Goal: Download file/media

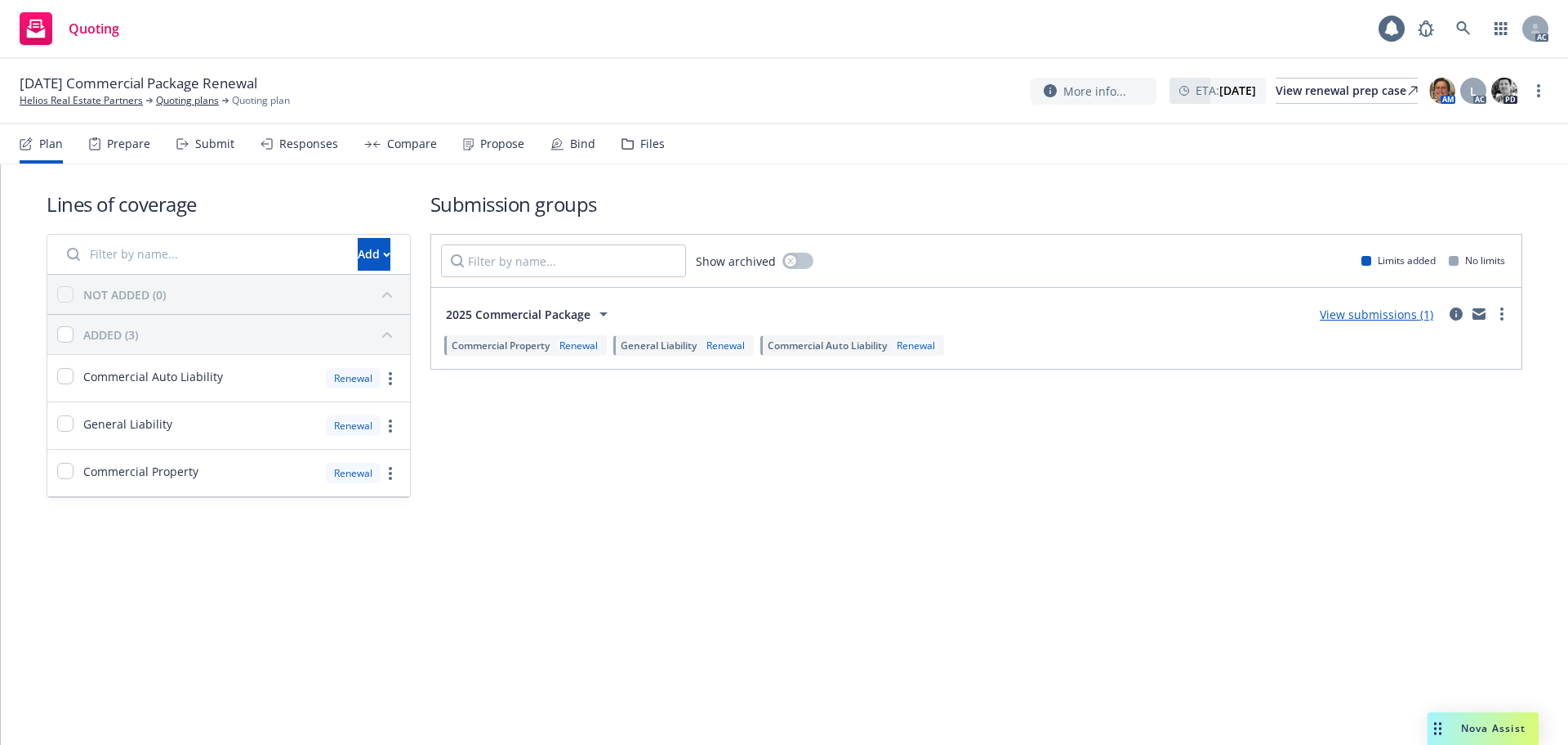
click at [215, 151] on div "Submit" at bounding box center [215, 144] width 39 height 13
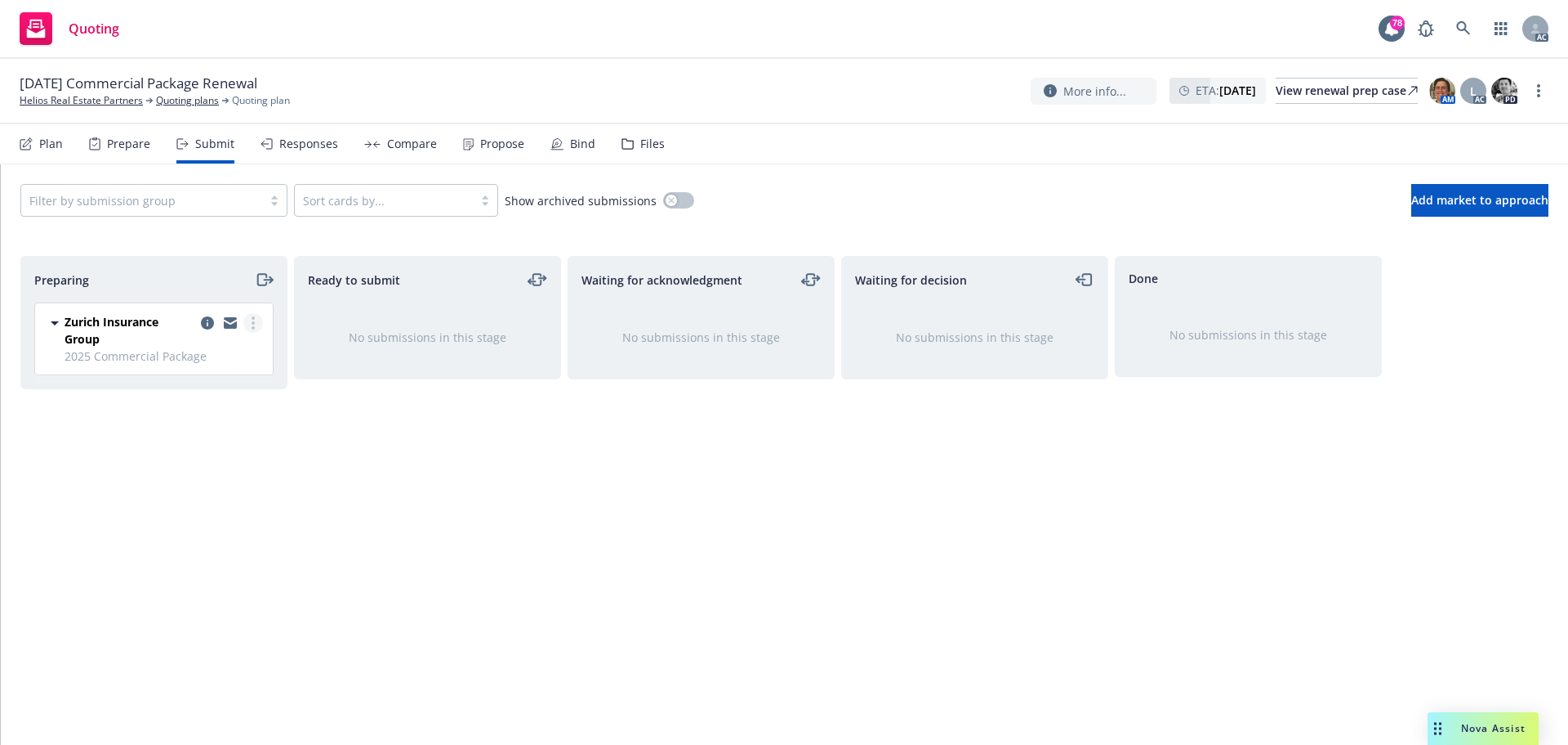
click at [256, 324] on link "more" at bounding box center [253, 323] width 20 height 20
click at [171, 388] on span "Log acknowledgement" at bounding box center [179, 388] width 161 height 16
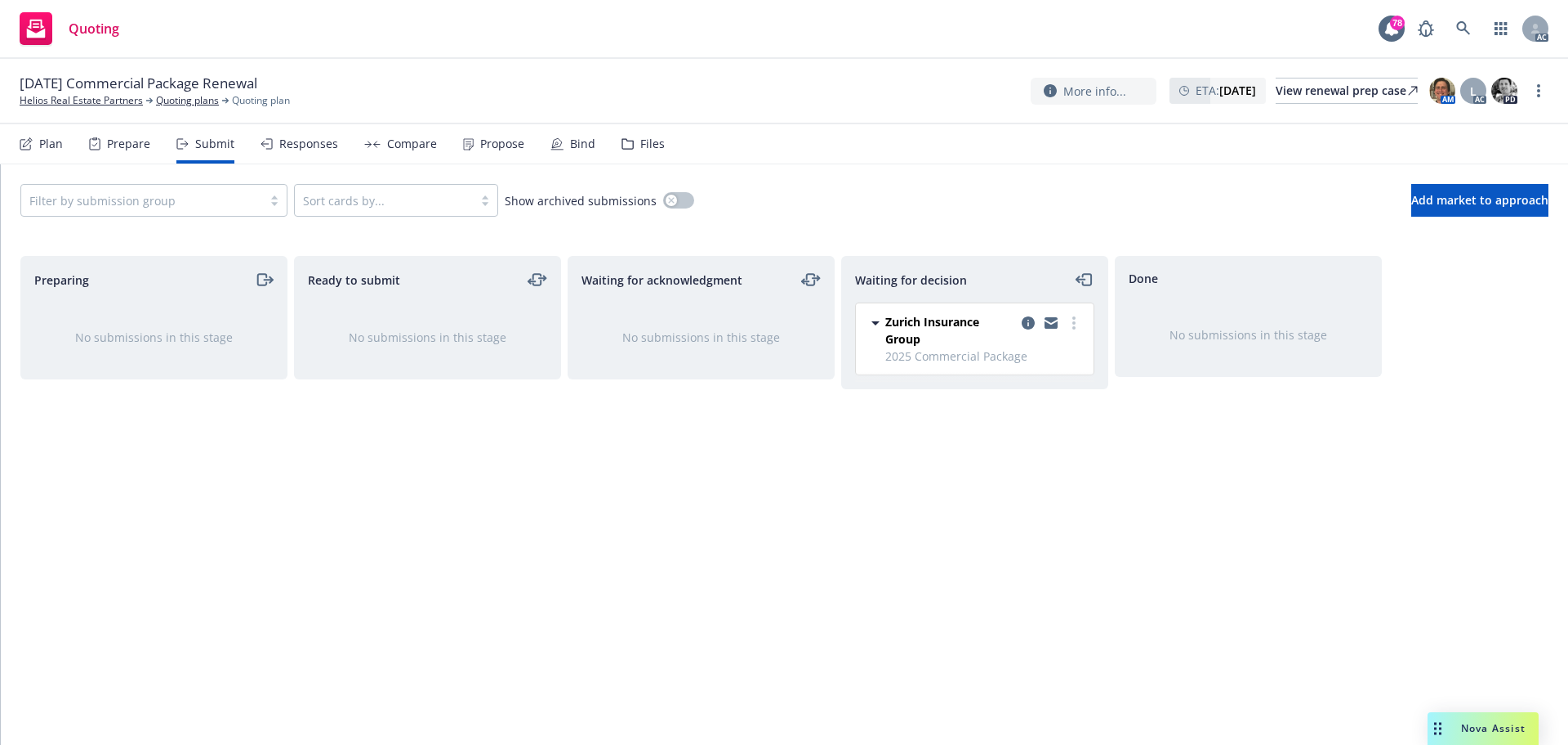
click at [398, 151] on div "Compare" at bounding box center [412, 144] width 50 height 13
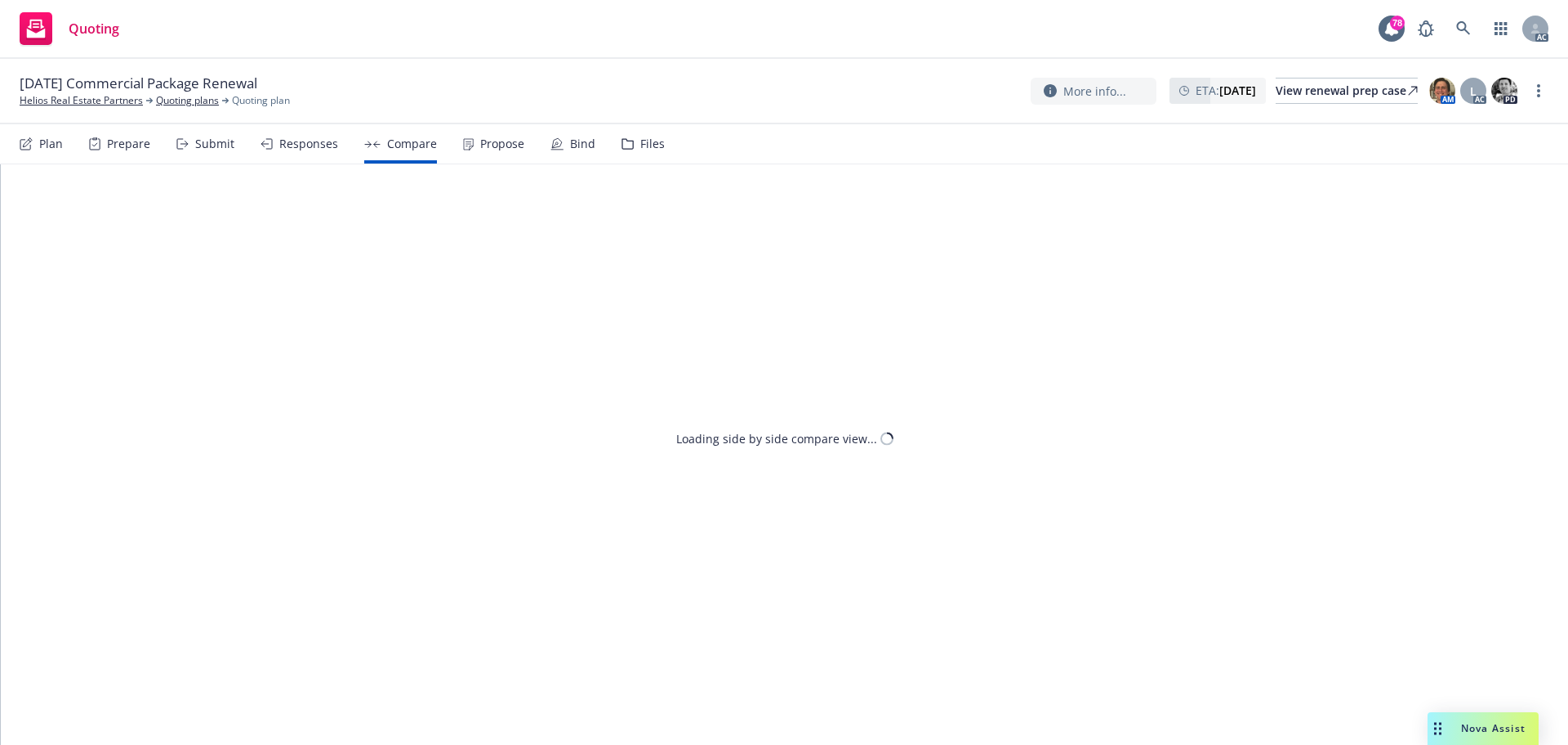
click at [290, 149] on div "Responses" at bounding box center [308, 144] width 59 height 13
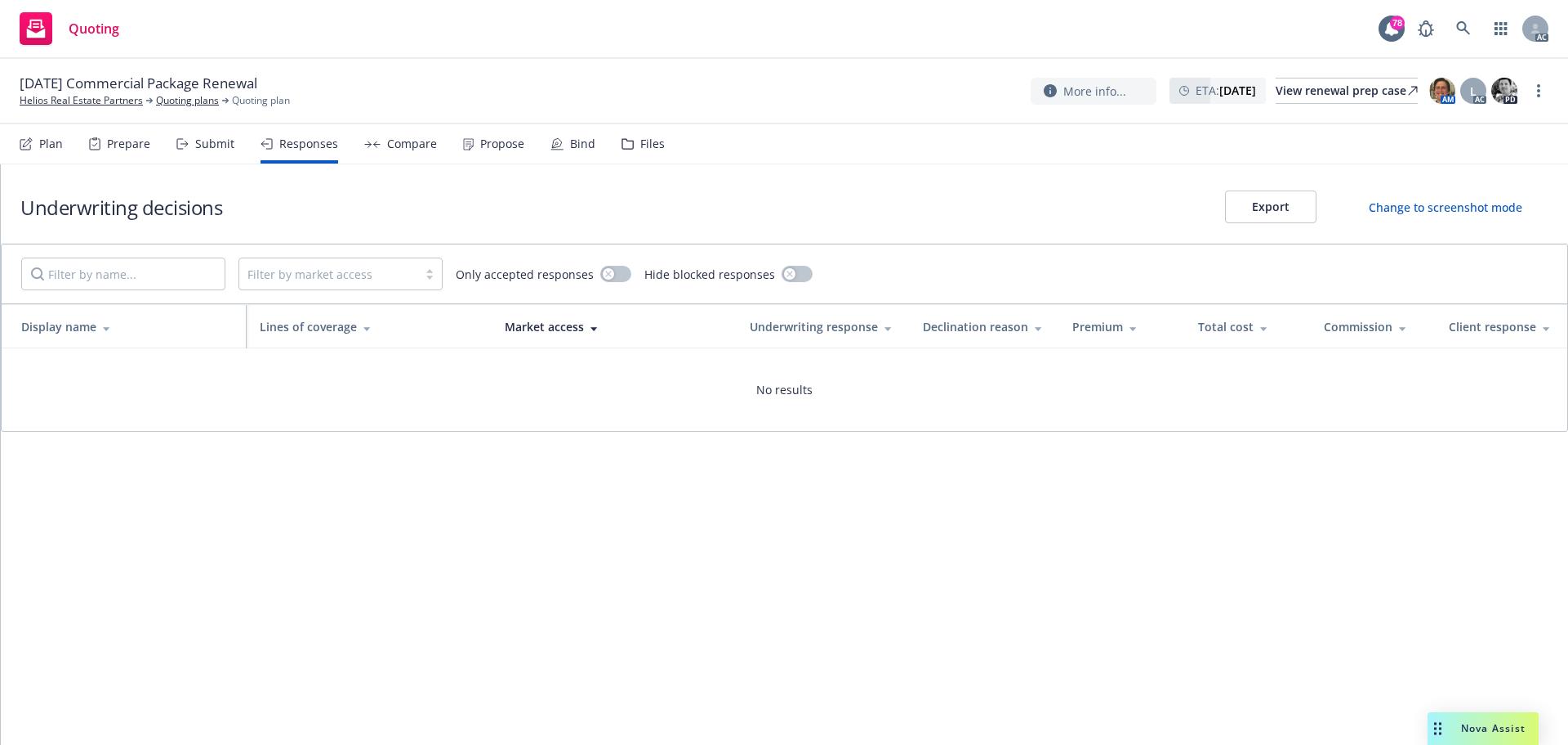
click at [514, 151] on div "Propose" at bounding box center [494, 144] width 61 height 40
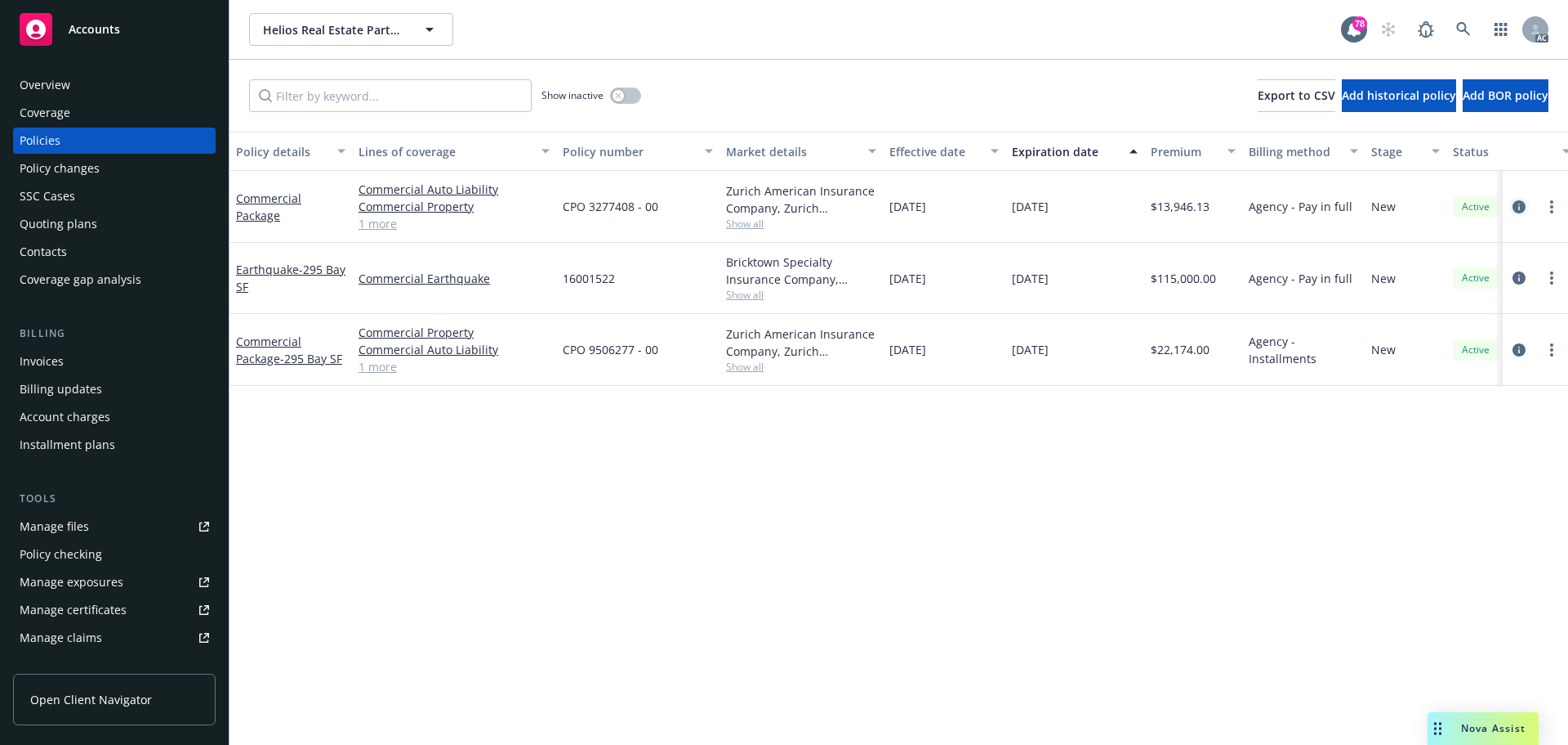
click at [1525, 204] on icon "circleInformation" at bounding box center [1519, 207] width 13 height 13
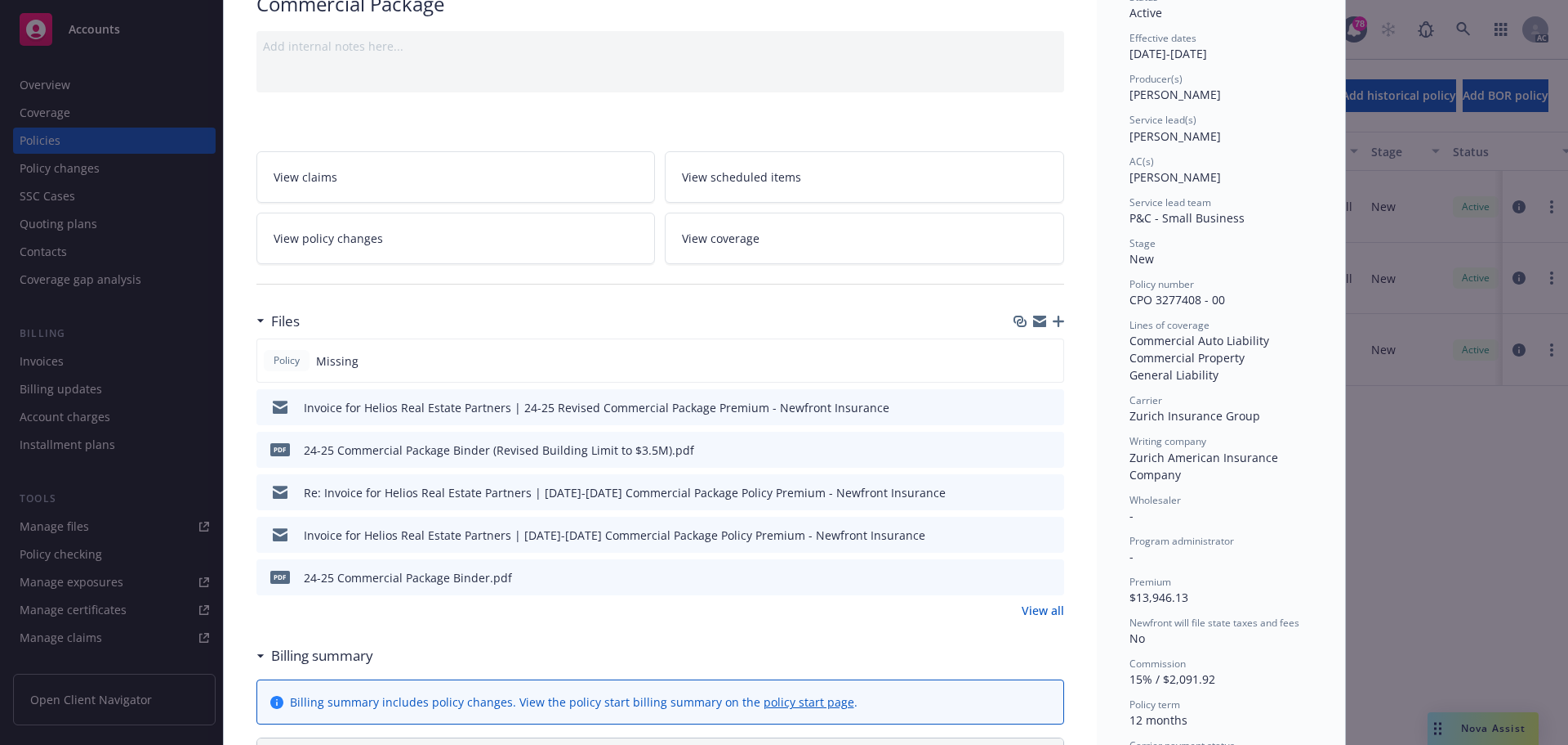
scroll to position [164, 0]
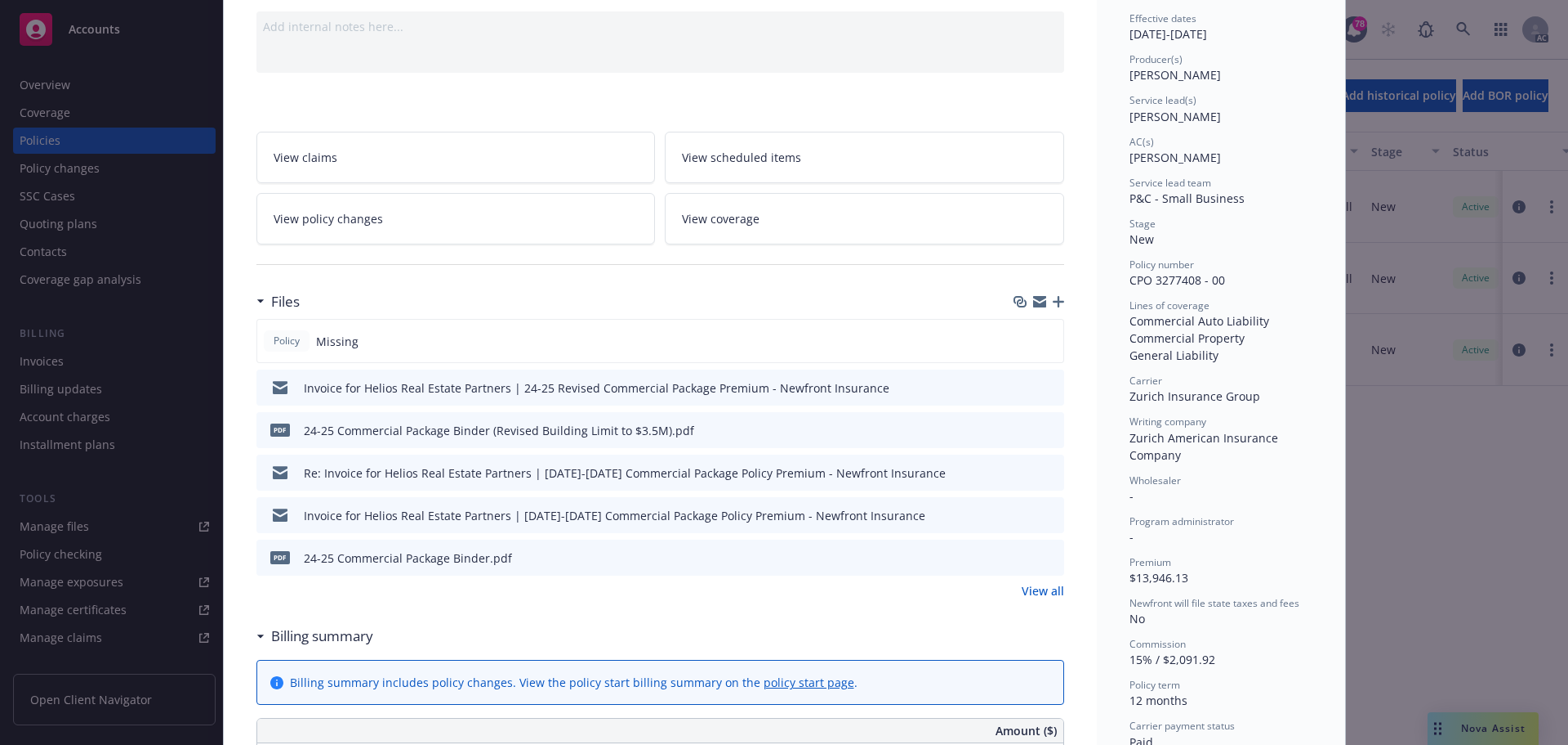
click at [1048, 433] on icon "preview file" at bounding box center [1049, 429] width 15 height 11
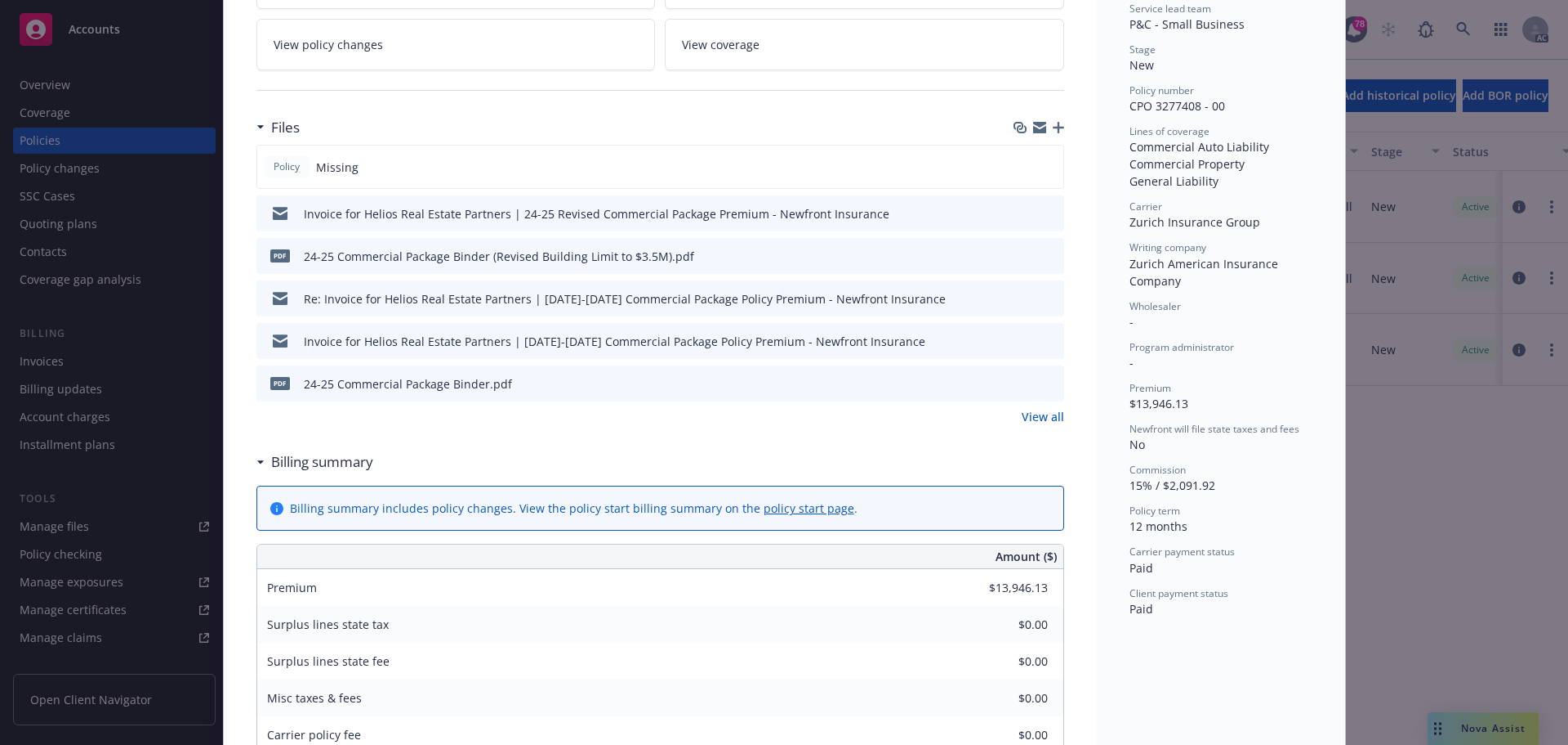
scroll to position [246, 0]
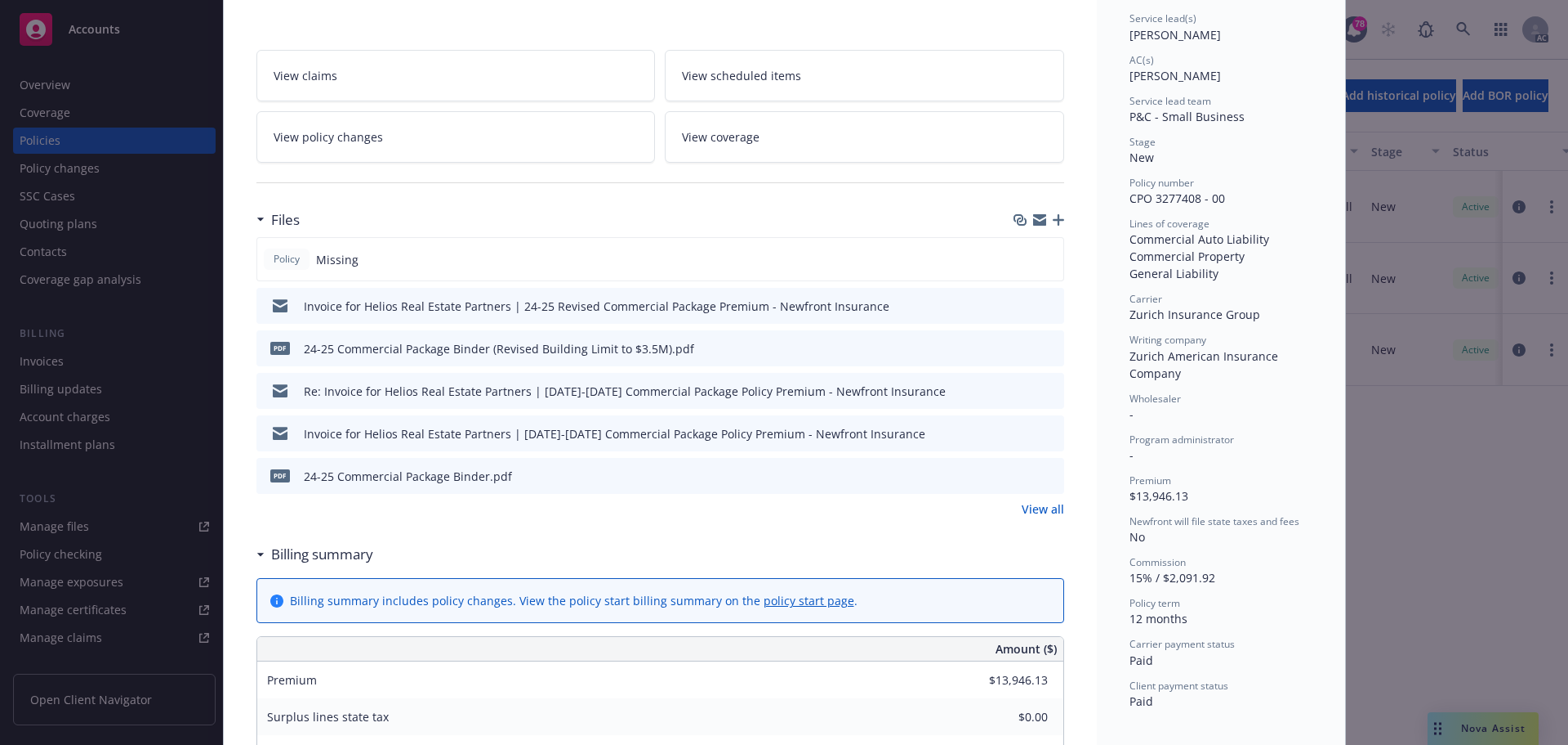
click at [1015, 349] on icon "download file" at bounding box center [1022, 347] width 13 height 13
